Goal: Transaction & Acquisition: Purchase product/service

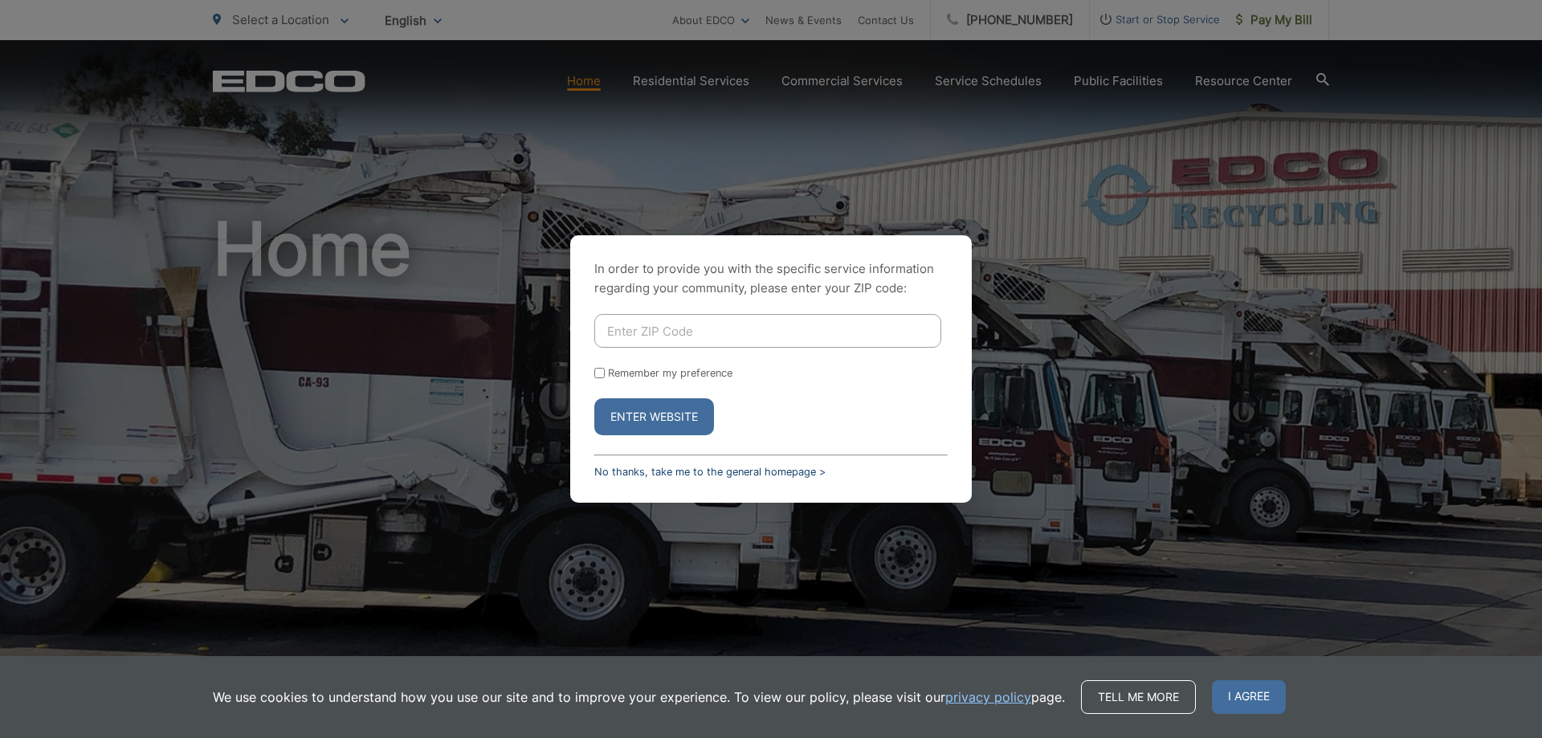
click at [711, 471] on link "No thanks, take me to the general homepage >" at bounding box center [709, 472] width 231 height 12
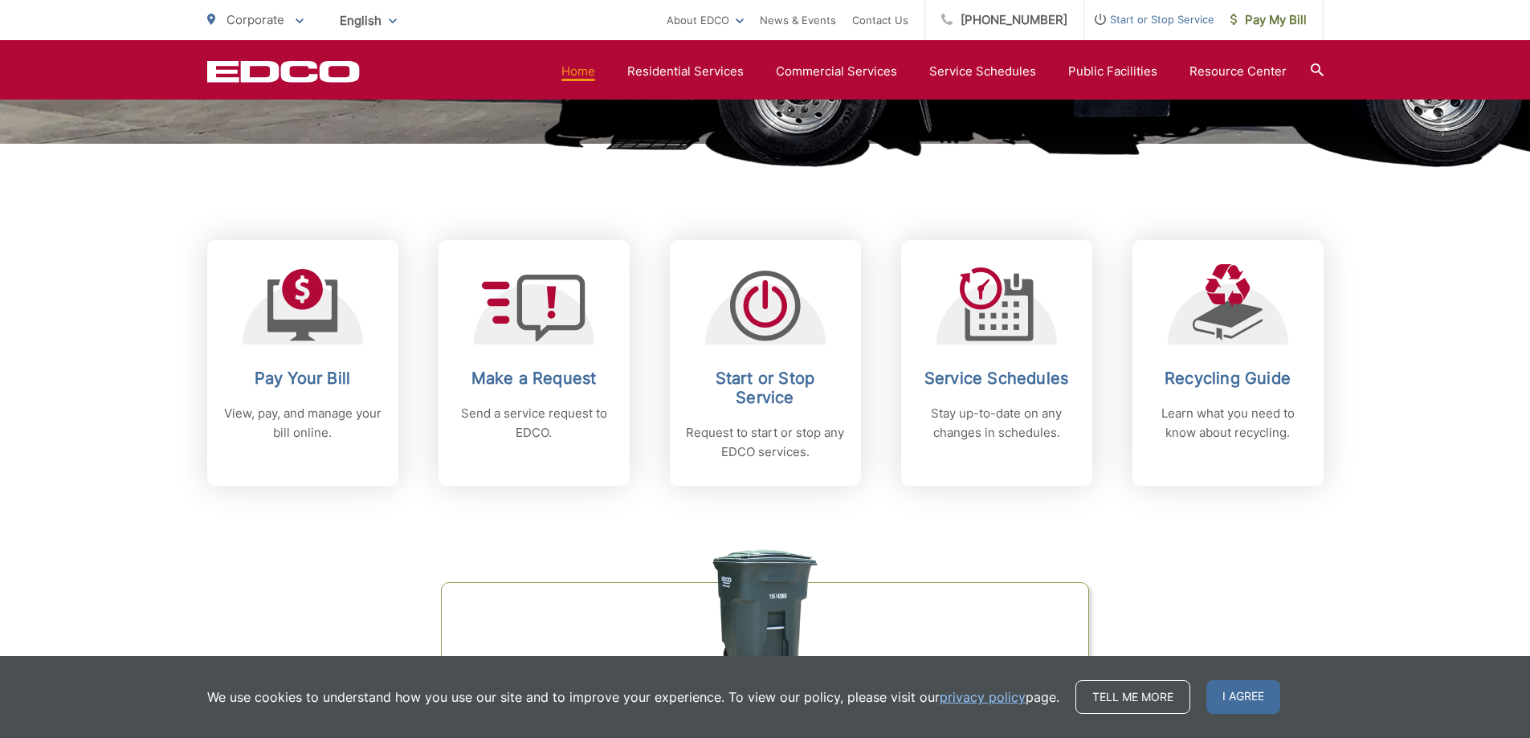
scroll to position [562, 0]
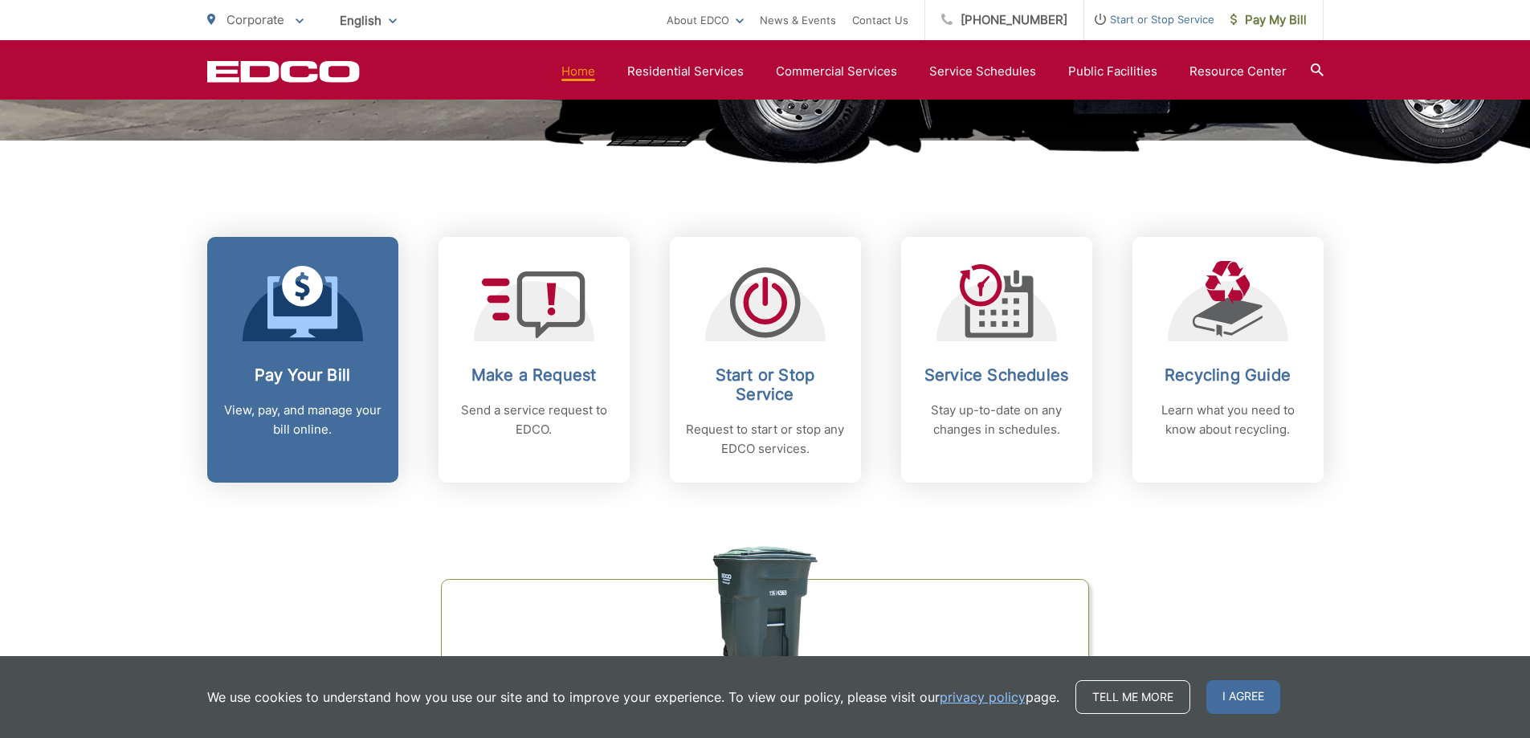
click at [324, 304] on icon at bounding box center [302, 302] width 71 height 72
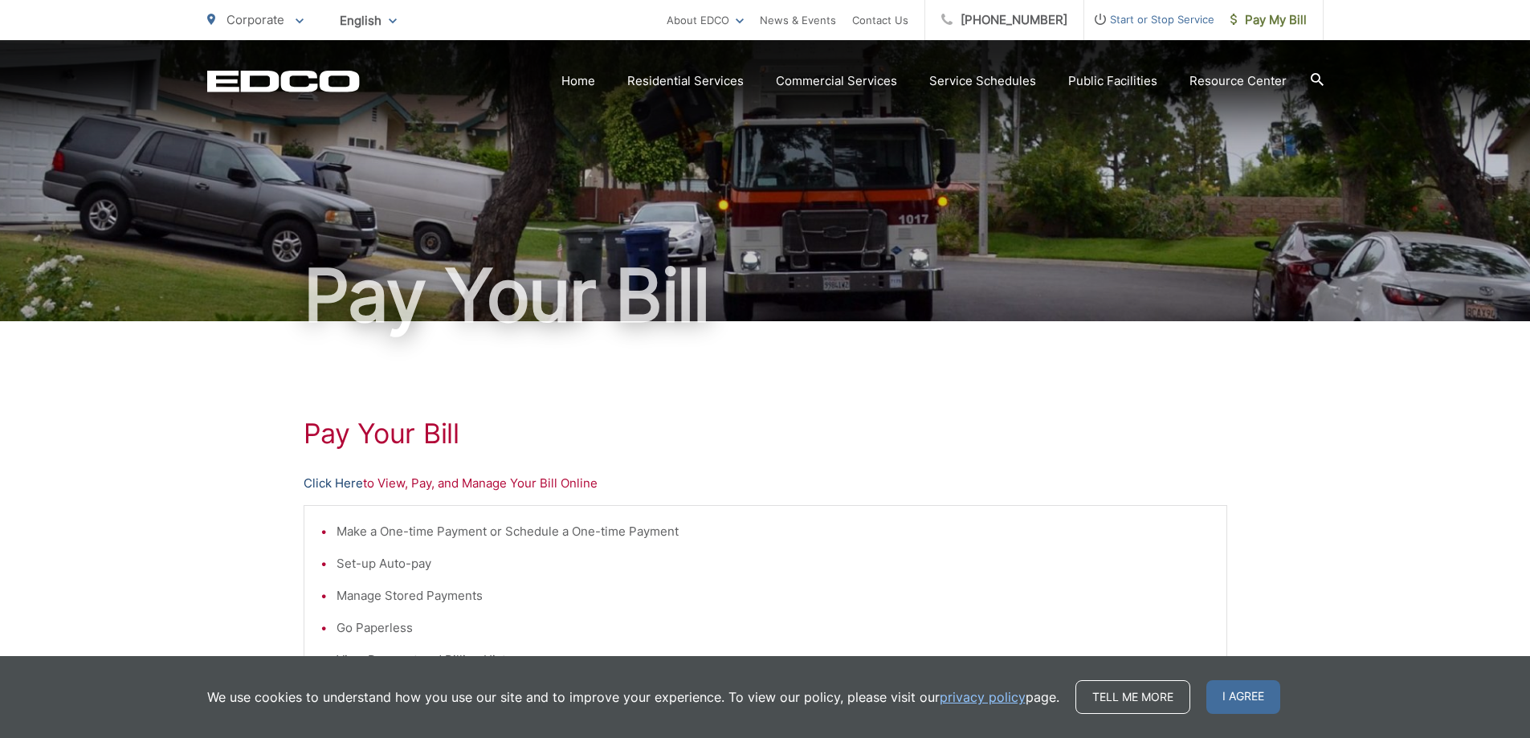
click at [323, 486] on link "Click Here" at bounding box center [333, 483] width 59 height 19
click at [1265, 23] on span "Pay My Bill" at bounding box center [1268, 19] width 76 height 19
click at [337, 484] on link "Click Here" at bounding box center [333, 483] width 59 height 19
